Goal: Submit feedback/report problem

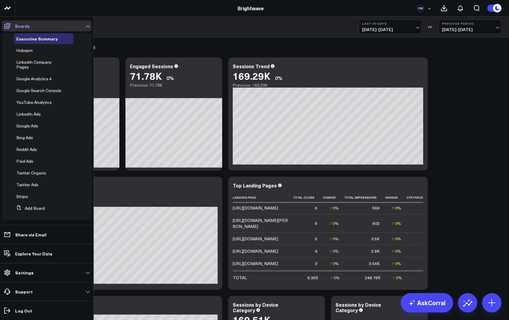
click at [10, 28] on icon at bounding box center [7, 25] width 7 height 7
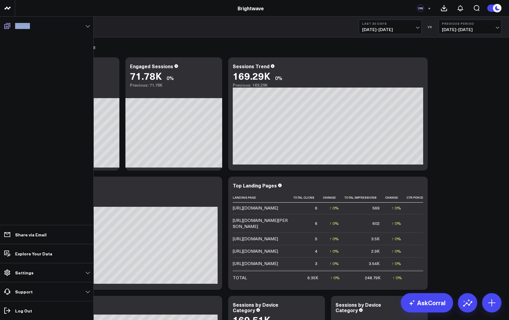
click at [10, 28] on icon at bounding box center [7, 25] width 7 height 7
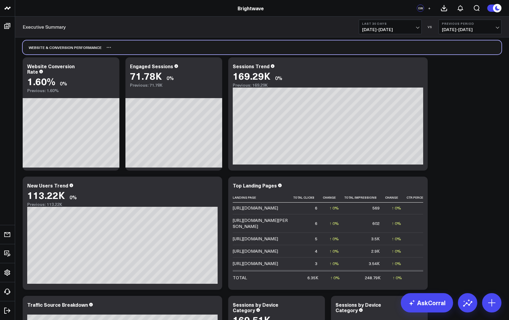
click at [200, 51] on div "Website & Conversion Performance" at bounding box center [262, 47] width 479 height 14
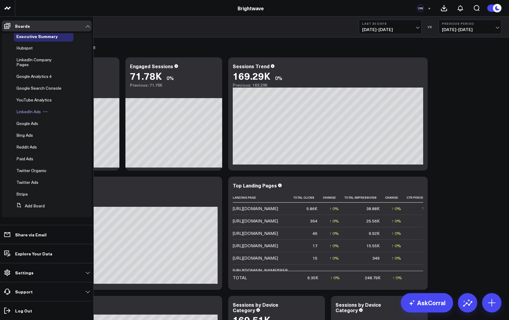
scroll to position [1, 0]
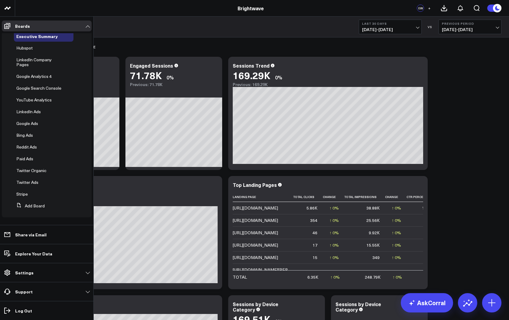
click at [35, 111] on span "LinkedIn Ads" at bounding box center [28, 112] width 24 height 6
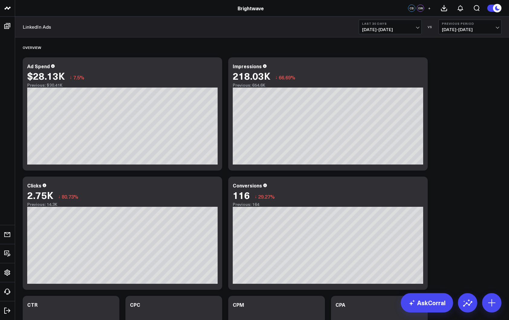
scroll to position [1, 0]
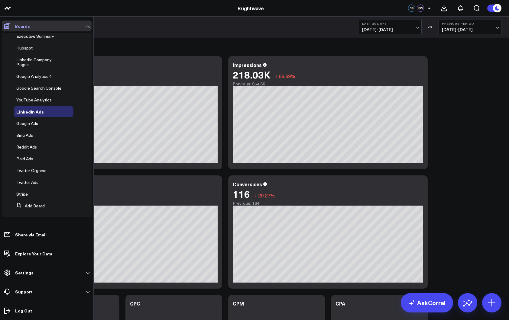
click at [3, 21] on span at bounding box center [7, 26] width 11 height 11
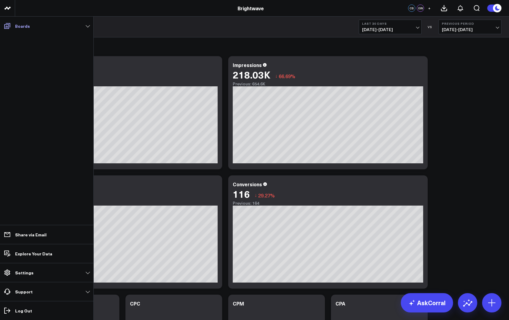
click at [14, 27] on link "Boards" at bounding box center [47, 26] width 90 height 11
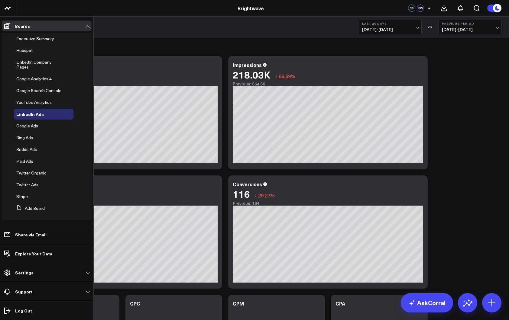
click at [34, 123] on span "Google Ads" at bounding box center [27, 126] width 22 height 6
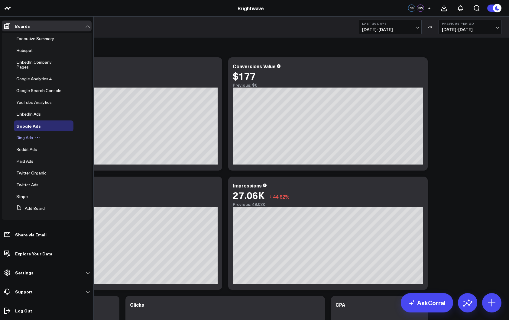
click at [43, 142] on div "Bing Ads" at bounding box center [44, 137] width 60 height 11
click at [28, 141] on div "Bing Ads" at bounding box center [44, 137] width 60 height 11
click at [25, 138] on span "Bing Ads" at bounding box center [24, 138] width 17 height 6
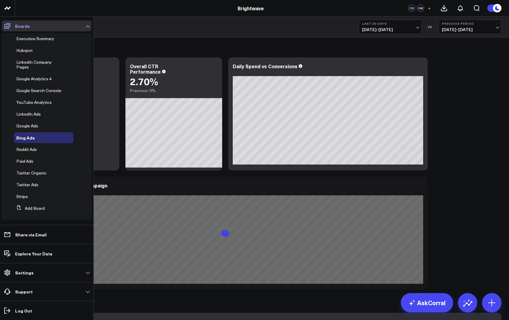
click at [8, 28] on icon at bounding box center [7, 26] width 6 height 6
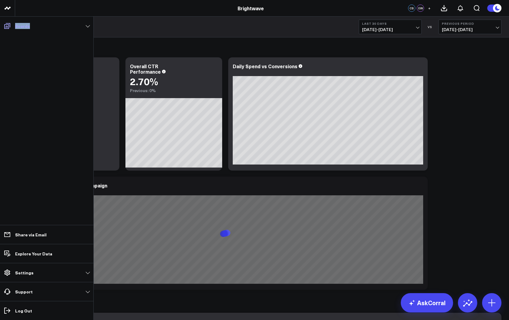
click at [8, 29] on icon at bounding box center [7, 25] width 7 height 7
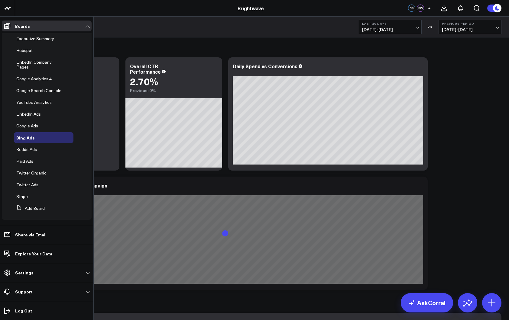
click at [22, 147] on span "Reddit Ads" at bounding box center [26, 150] width 21 height 6
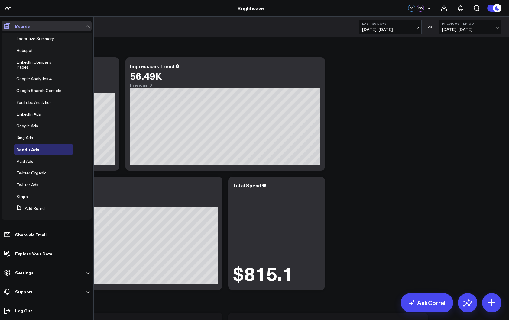
click at [5, 23] on icon at bounding box center [7, 25] width 7 height 7
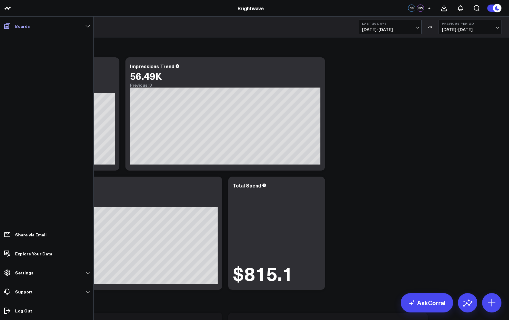
click at [5, 24] on icon at bounding box center [7, 25] width 7 height 7
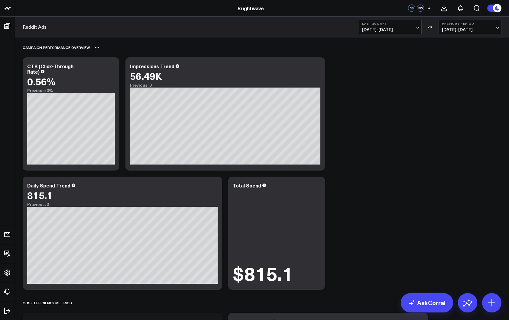
click at [408, 44] on div "Campaign Performance Overview" at bounding box center [262, 47] width 479 height 14
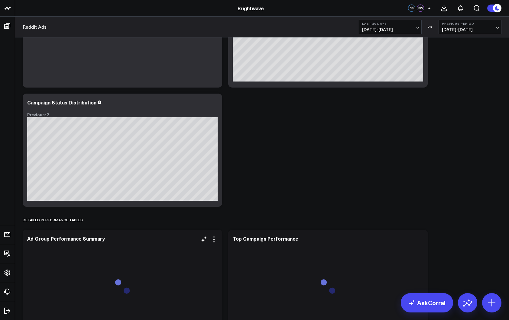
scroll to position [912, 0]
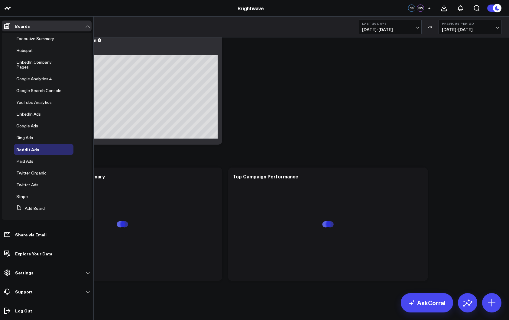
click at [24, 170] on span "Twitter Organic" at bounding box center [31, 173] width 30 height 6
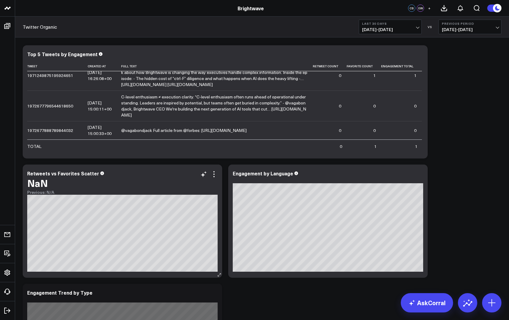
scroll to position [419, 0]
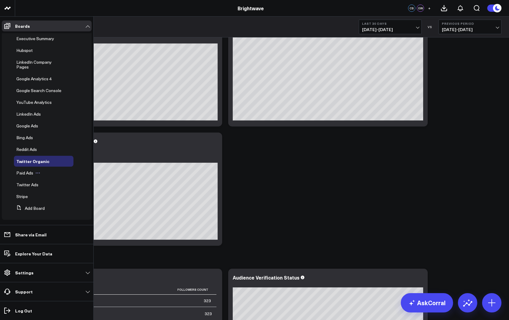
click at [31, 174] on span "Paid Ads" at bounding box center [24, 173] width 17 height 6
click at [26, 172] on span "Paid Ads" at bounding box center [24, 173] width 17 height 6
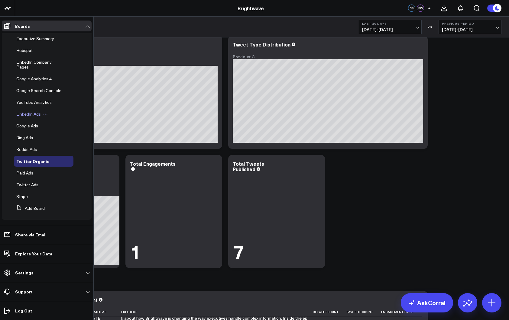
scroll to position [0, 0]
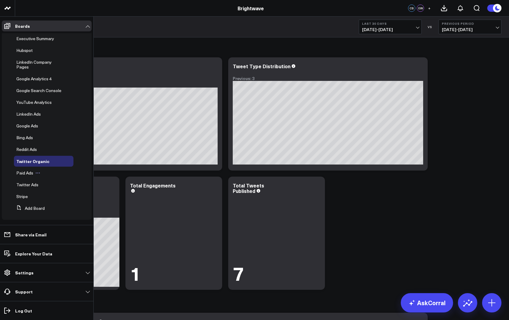
click at [35, 174] on icon at bounding box center [37, 173] width 5 height 5
click at [30, 173] on span "Paid Ads" at bounding box center [24, 173] width 17 height 6
click at [28, 174] on span "Paid Ads" at bounding box center [24, 173] width 17 height 6
click at [31, 178] on div "Paid Ads Edit Name Delete Board" at bounding box center [44, 173] width 60 height 11
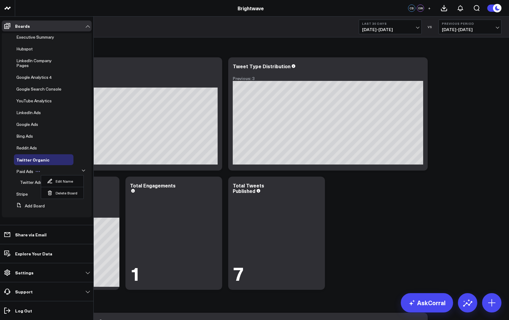
click at [37, 170] on icon at bounding box center [37, 171] width 5 height 5
drag, startPoint x: 88, startPoint y: 170, endPoint x: 81, endPoint y: 173, distance: 7.0
click at [87, 170] on li "Paid Ads Twitter Ads" at bounding box center [47, 178] width 90 height 22
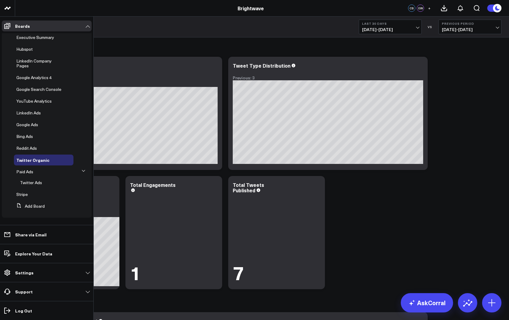
click at [82, 173] on icon at bounding box center [84, 171] width 4 height 4
click at [82, 170] on li "Paid Ads Twitter Ads" at bounding box center [47, 173] width 90 height 11
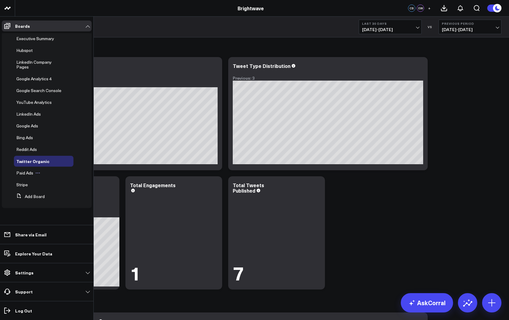
drag, startPoint x: 83, startPoint y: 167, endPoint x: 73, endPoint y: 169, distance: 9.8
click at [80, 168] on li "Paid Ads Twitter Ads" at bounding box center [47, 173] width 90 height 11
click at [31, 170] on span "Paid Ads" at bounding box center [24, 173] width 17 height 6
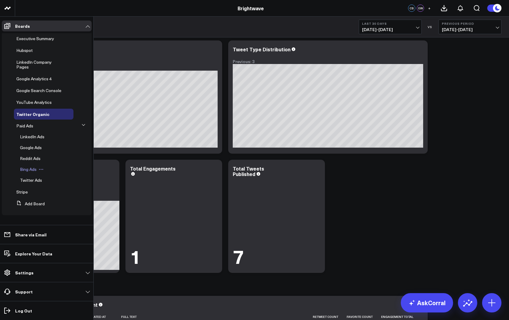
scroll to position [0, 0]
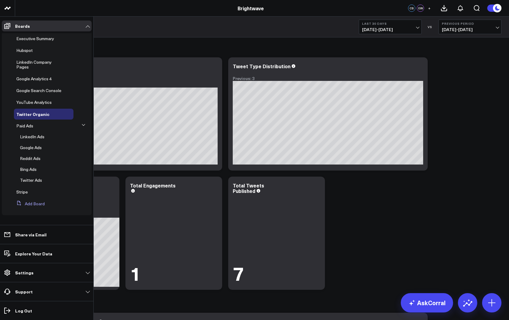
click at [29, 200] on button "Add Board" at bounding box center [29, 204] width 31 height 11
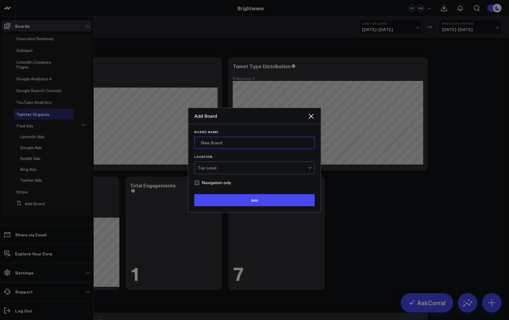
click at [244, 138] on input "Board Name" at bounding box center [254, 143] width 120 height 12
type input "Organic Social"
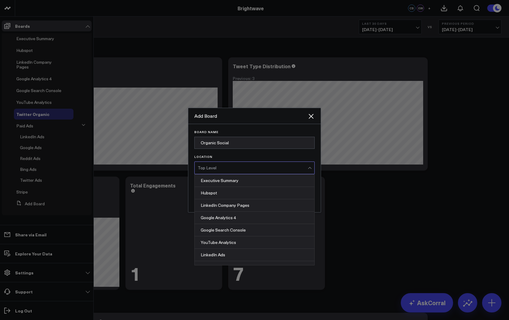
click at [235, 169] on div "Top Level" at bounding box center [253, 168] width 110 height 5
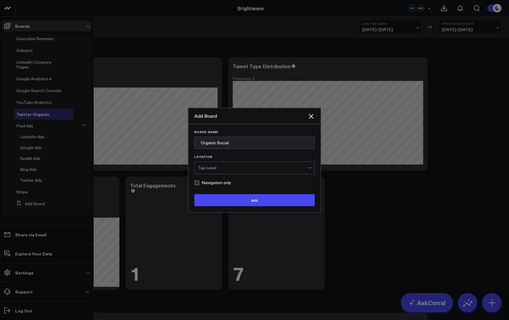
click at [240, 170] on div "Top Level" at bounding box center [253, 168] width 110 height 5
click at [231, 184] on div "Navigation only" at bounding box center [254, 182] width 120 height 5
click at [221, 185] on label "Navigation only" at bounding box center [212, 182] width 37 height 5
click at [199, 185] on input "Navigation only" at bounding box center [196, 182] width 5 height 5
checkbox input "true"
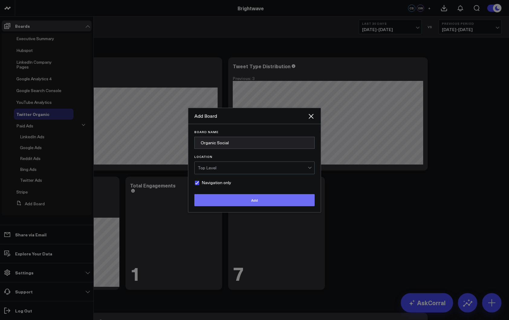
click at [226, 204] on button "Add" at bounding box center [254, 200] width 120 height 12
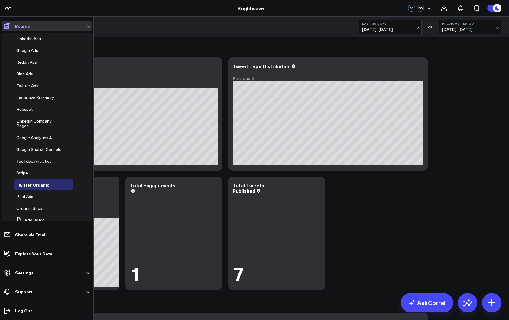
click at [6, 25] on icon at bounding box center [7, 25] width 7 height 7
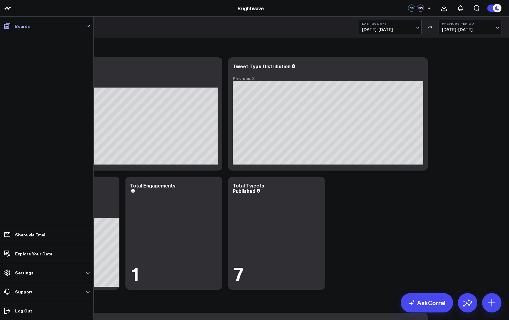
click at [5, 27] on icon at bounding box center [7, 26] width 6 height 6
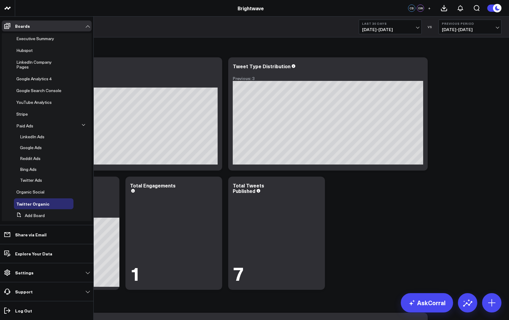
click at [40, 191] on span "Organic Social" at bounding box center [30, 192] width 28 height 6
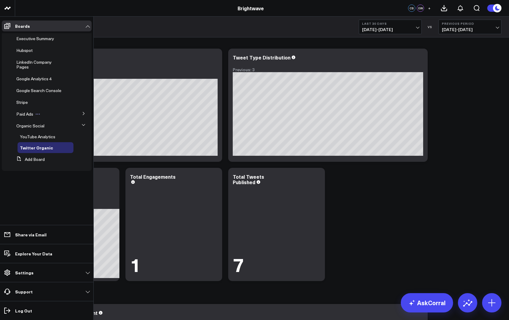
scroll to position [10, 0]
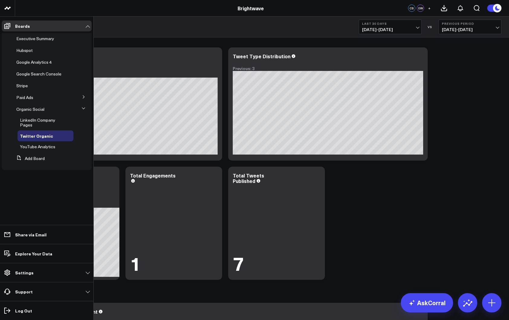
click at [83, 107] on icon at bounding box center [84, 109] width 4 height 4
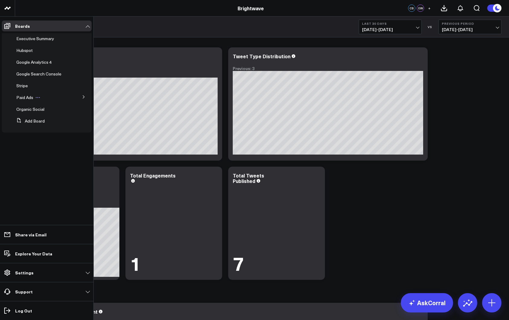
scroll to position [0, 0]
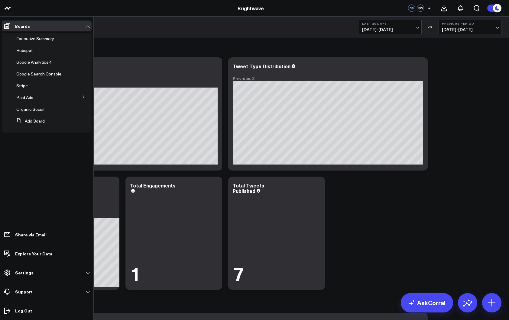
click at [40, 40] on span "Executive Summary" at bounding box center [35, 39] width 38 height 6
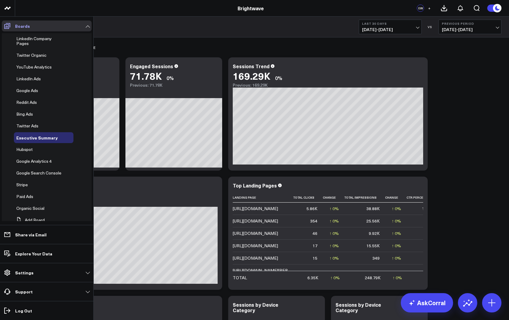
click at [10, 27] on icon at bounding box center [7, 26] width 6 height 6
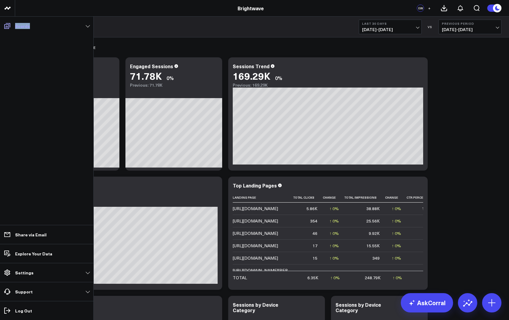
click at [10, 27] on icon at bounding box center [7, 26] width 6 height 6
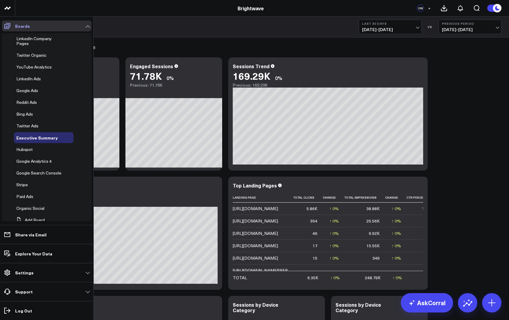
click at [10, 25] on icon at bounding box center [7, 26] width 6 height 6
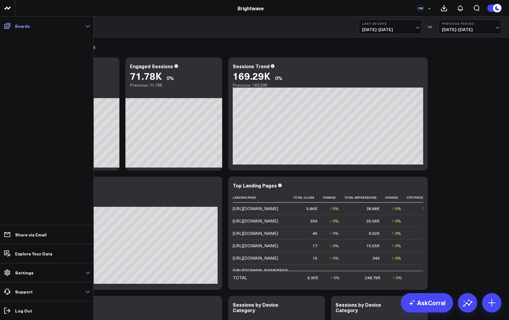
click at [11, 25] on icon at bounding box center [7, 25] width 7 height 7
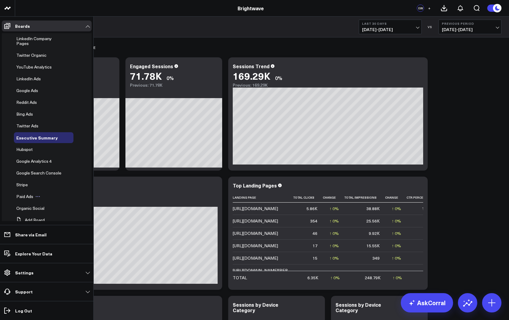
click at [28, 196] on span "Paid Ads" at bounding box center [24, 197] width 17 height 6
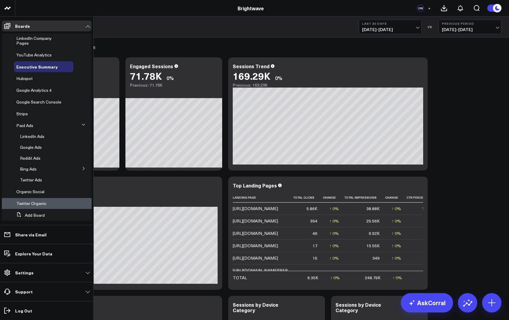
scroll to position [7, 0]
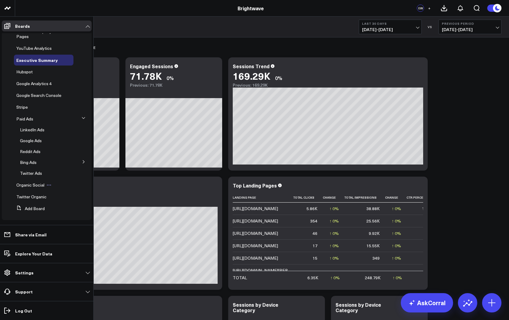
click at [24, 184] on span "Organic Social" at bounding box center [30, 185] width 28 height 6
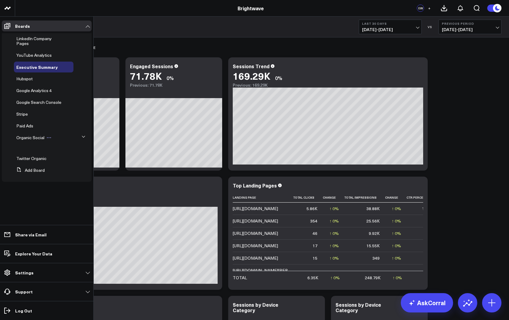
scroll to position [0, 0]
click at [31, 135] on span "Organic Social" at bounding box center [30, 138] width 28 height 6
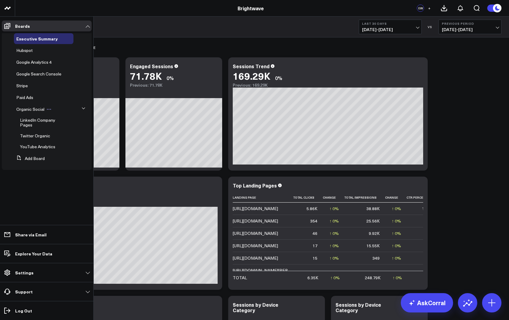
click at [36, 111] on span "Organic Social" at bounding box center [30, 109] width 28 height 6
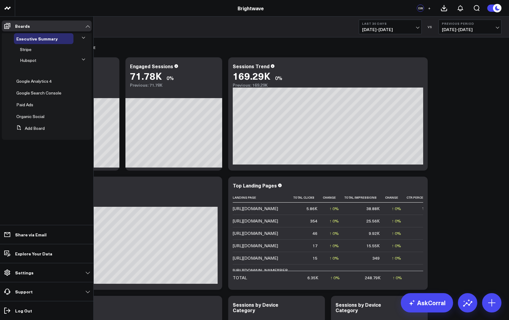
click at [89, 56] on li "Hubspot" at bounding box center [48, 65] width 86 height 20
click at [85, 58] on icon at bounding box center [84, 60] width 4 height 4
click at [6, 311] on icon at bounding box center [7, 310] width 7 height 7
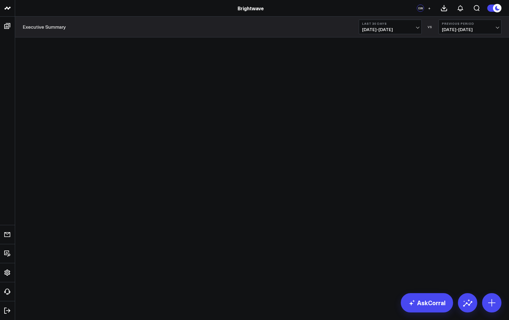
click at [101, 58] on div "Website Conversion Rate" at bounding box center [71, 69] width 97 height 24
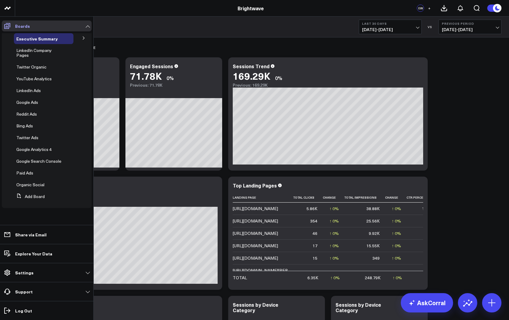
click at [8, 26] on icon at bounding box center [7, 25] width 7 height 7
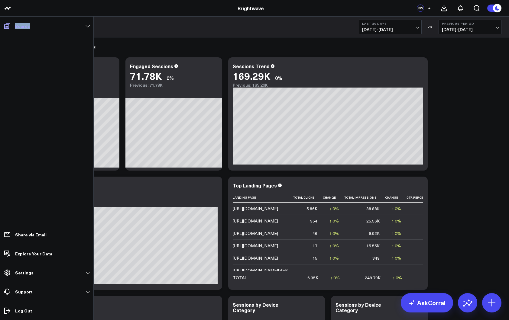
click at [8, 26] on icon at bounding box center [7, 25] width 7 height 7
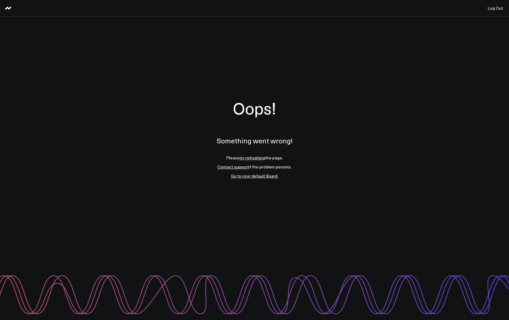
click at [241, 168] on link "Contact support" at bounding box center [232, 167] width 31 height 6
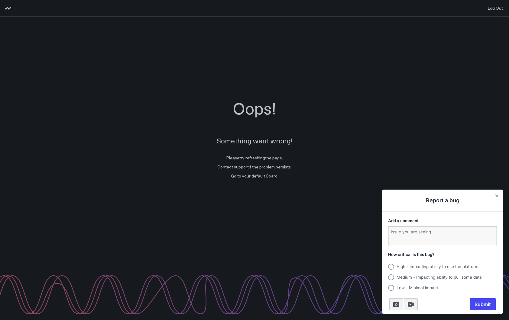
click at [406, 234] on textarea "Add a comment" at bounding box center [442, 236] width 108 height 19
type textarea "When I rearrange the sidebar, once I refresh everything reverts to being disorg…"
click at [391, 268] on circle "Usersnap widget" at bounding box center [391, 267] width 6 height 6
click at [388, 267] on input "High - Impacting ability to use the platform" at bounding box center [388, 267] width 0 height 0
click at [475, 303] on span "Submit" at bounding box center [483, 305] width 26 height 12
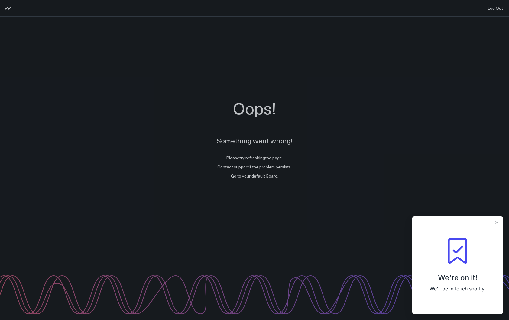
click at [98, 37] on div at bounding box center [254, 160] width 509 height 320
